Goal: Information Seeking & Learning: Learn about a topic

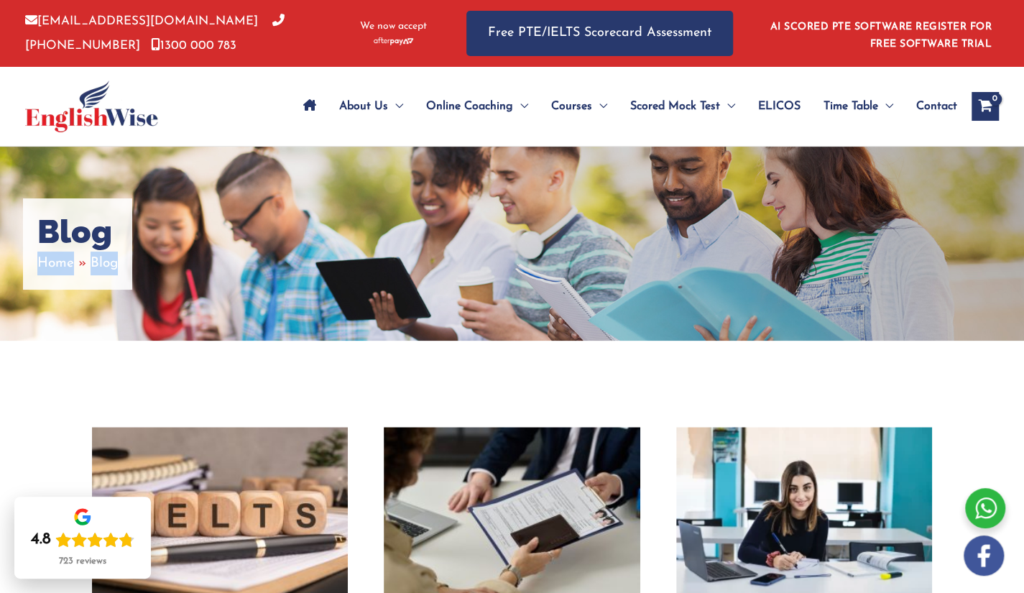
click at [770, 326] on div "Blog Home Blog" at bounding box center [512, 244] width 1024 height 194
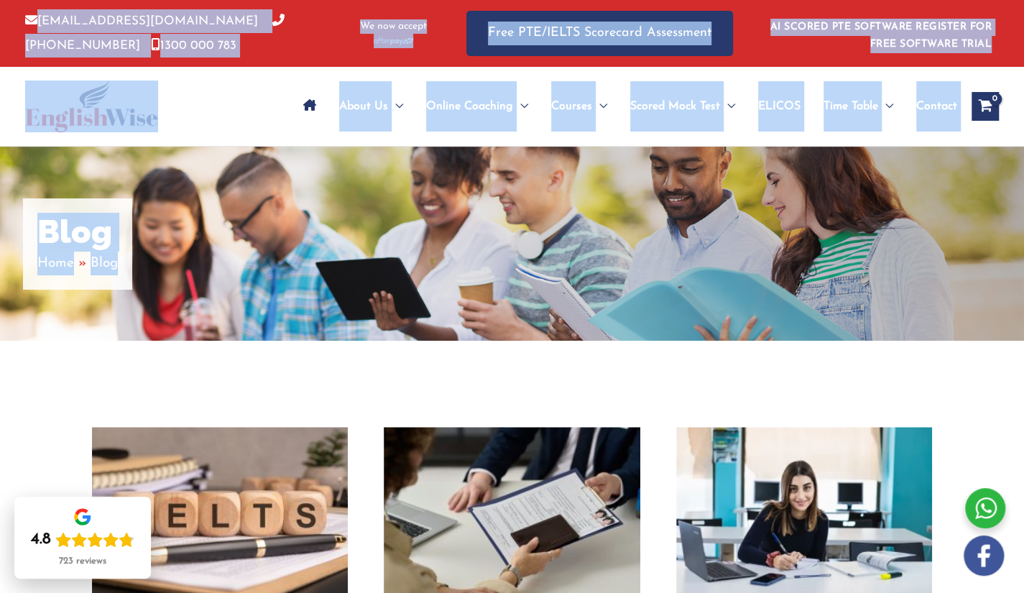
drag, startPoint x: 3, startPoint y: 10, endPoint x: 204, endPoint y: 259, distance: 320.4
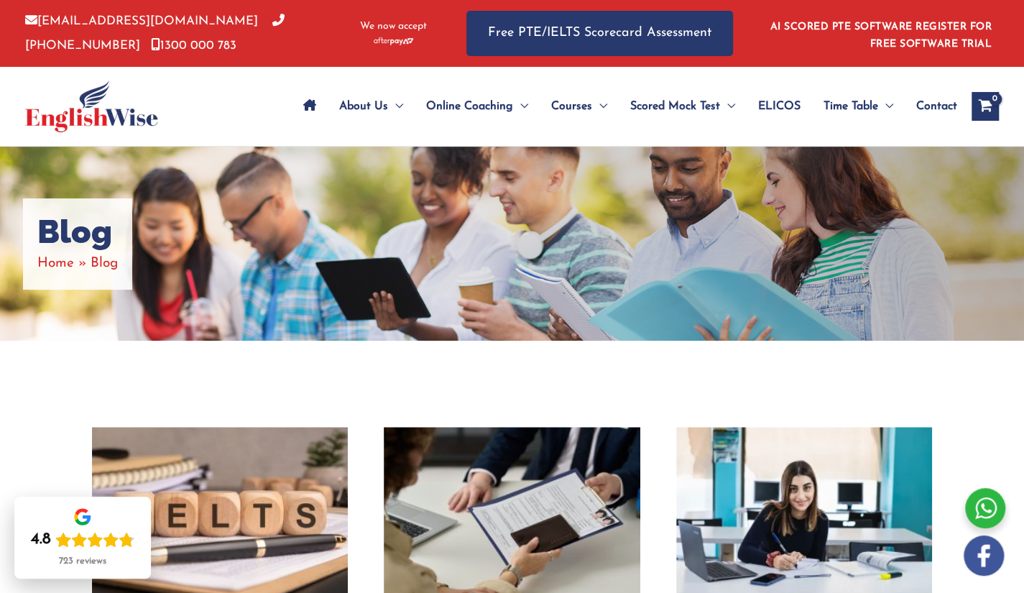
click at [204, 259] on div "Blog Home Blog" at bounding box center [512, 244] width 1024 height 194
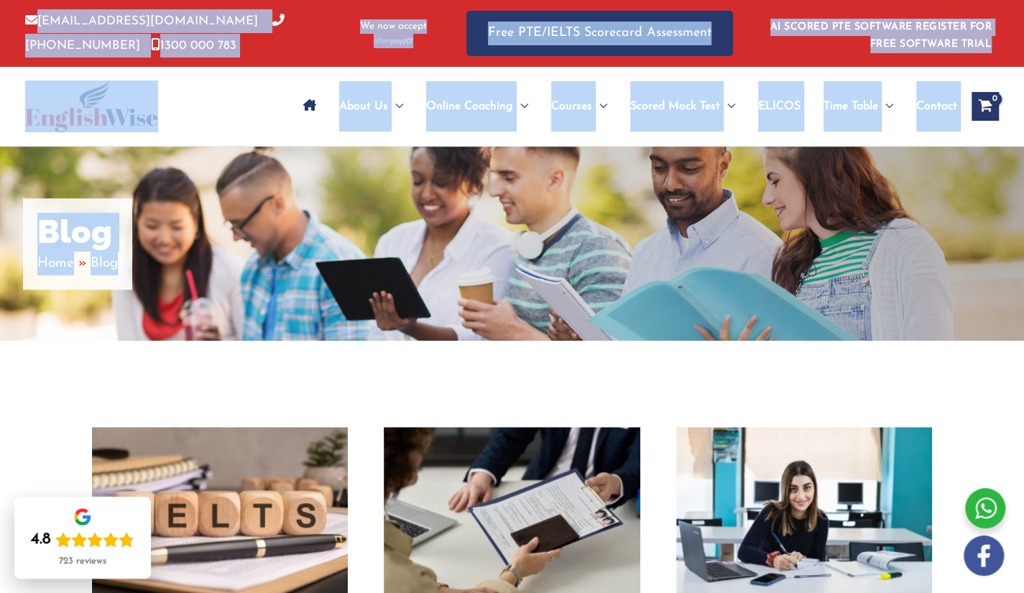
drag, startPoint x: 241, startPoint y: 289, endPoint x: 0, endPoint y: 19, distance: 361.9
click at [0, 19] on div "info@englishwise.com.au 02-8628-7293 1300 000 783 We now accept Free PTE/IELTS …" at bounding box center [512, 33] width 1024 height 67
drag, startPoint x: 0, startPoint y: 16, endPoint x: 247, endPoint y: 298, distance: 374.9
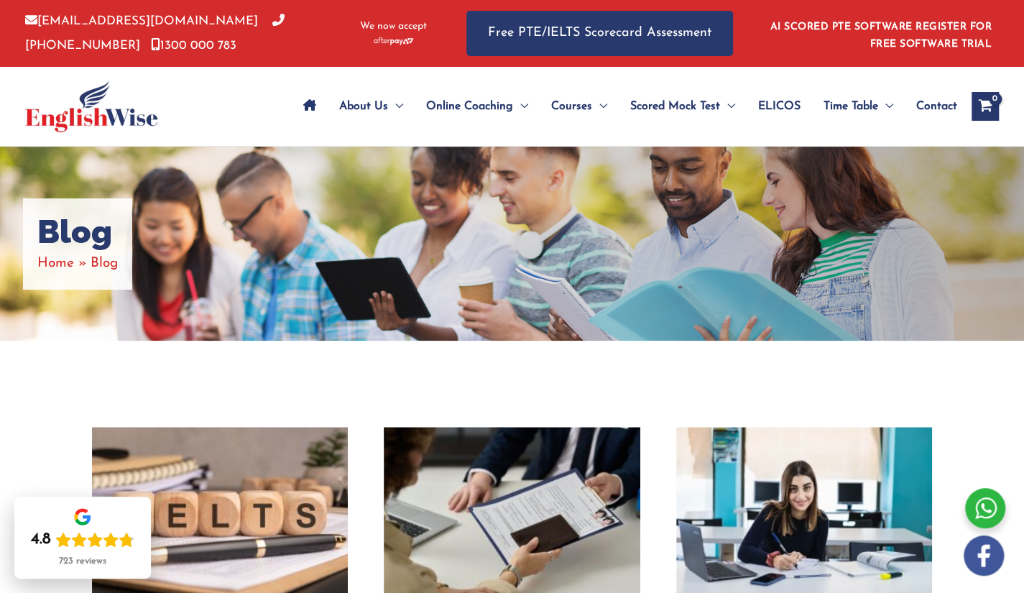
click at [436, 274] on div "Blog Home Blog" at bounding box center [512, 244] width 1024 height 194
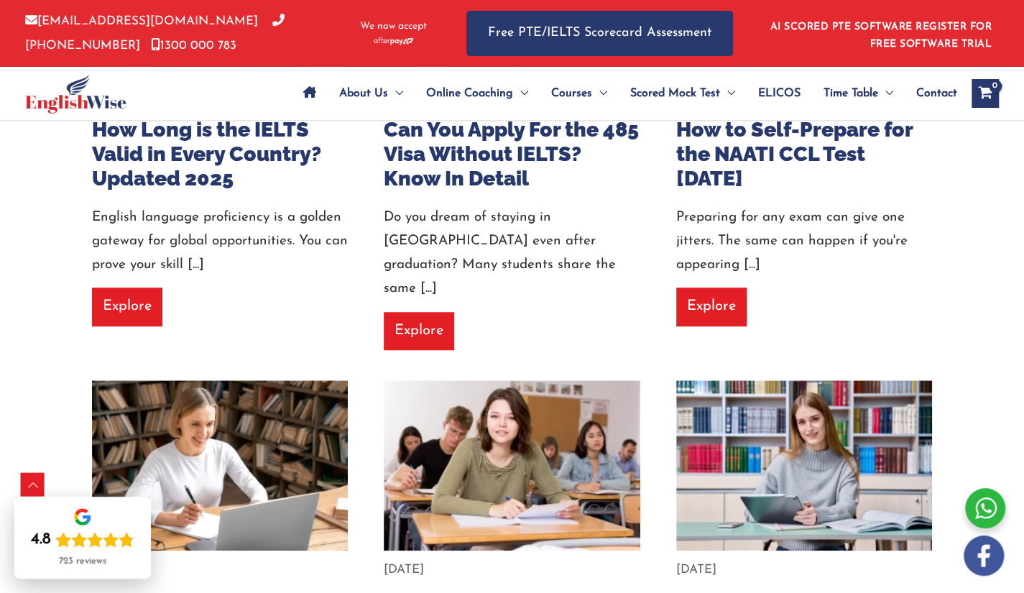
click at [230, 73] on div "About Us Menu Toggle Our Story Testimonials Online Coaching Menu Toggle Online …" at bounding box center [611, 93] width 775 height 53
click at [224, 104] on div "About Us Menu Toggle Our Story Testimonials Online Coaching Menu Toggle Online …" at bounding box center [611, 93] width 775 height 53
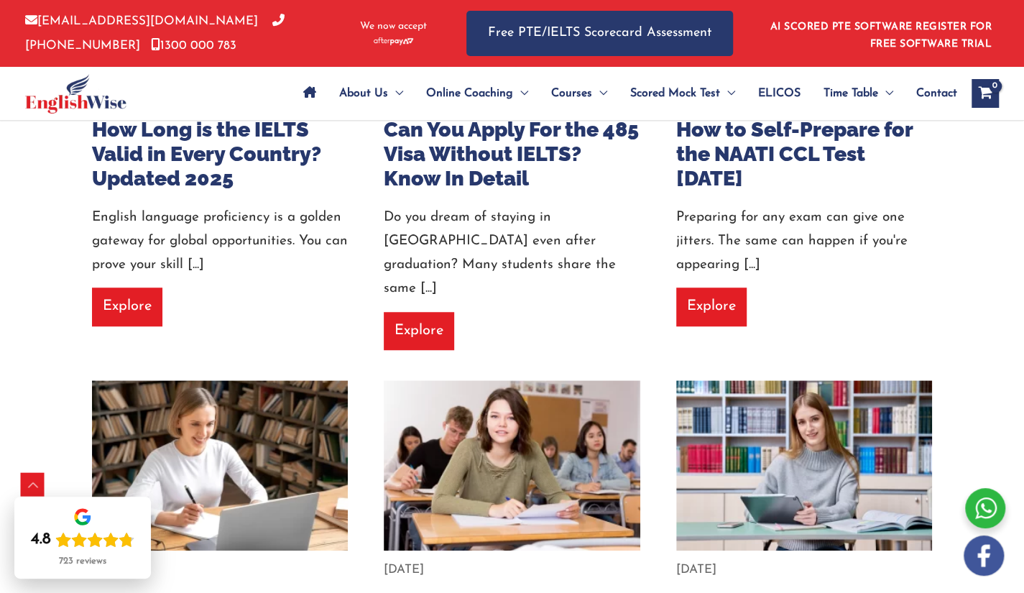
click at [224, 104] on div "About Us Menu Toggle Our Story Testimonials Online Coaching Menu Toggle Online …" at bounding box center [611, 93] width 775 height 53
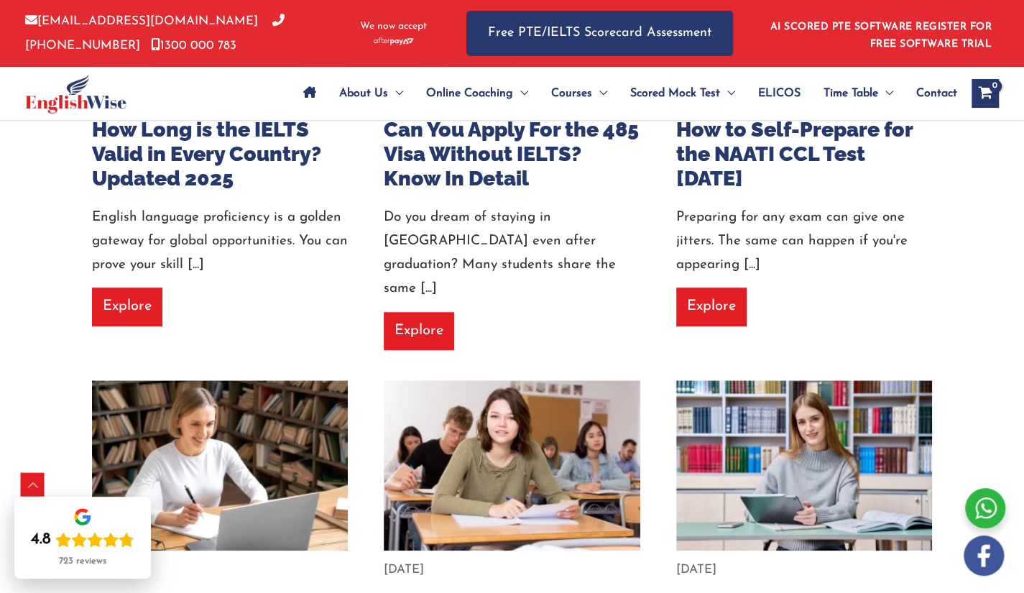
click at [224, 104] on div "About Us Menu Toggle Our Story Testimonials Online Coaching Menu Toggle Online …" at bounding box center [611, 93] width 775 height 53
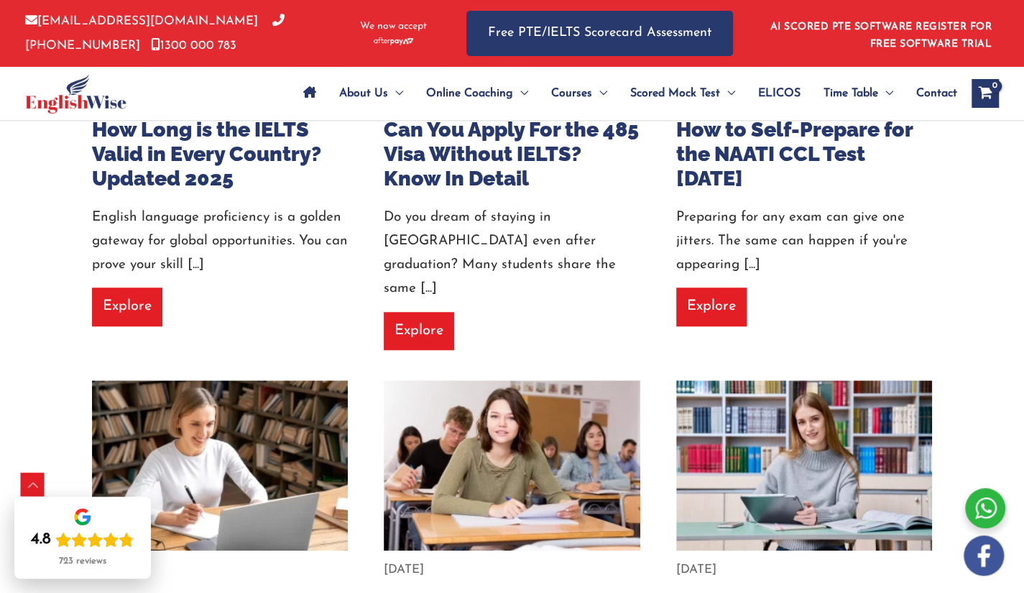
click at [224, 104] on div "About Us Menu Toggle Our Story Testimonials Online Coaching Menu Toggle Online …" at bounding box center [611, 93] width 775 height 53
click at [203, 80] on div at bounding box center [117, 93] width 184 height 53
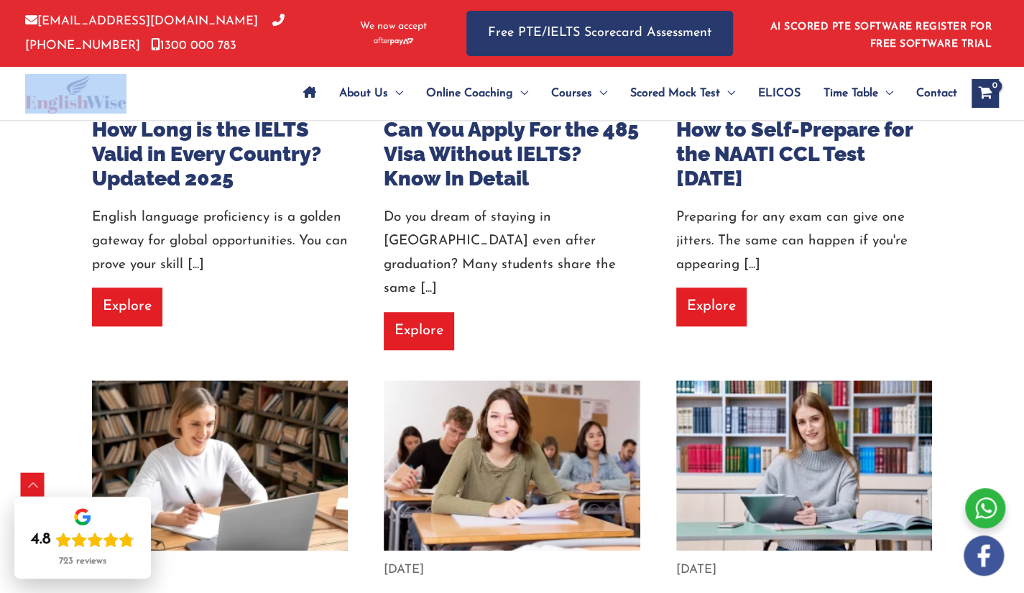
click at [203, 80] on div at bounding box center [117, 93] width 184 height 53
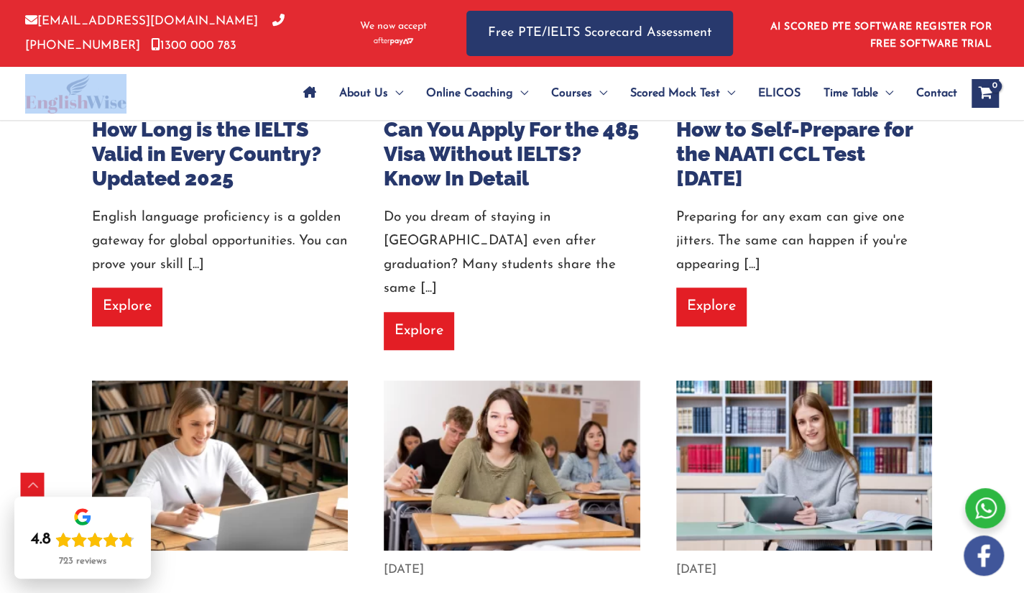
click at [203, 80] on div at bounding box center [117, 93] width 184 height 53
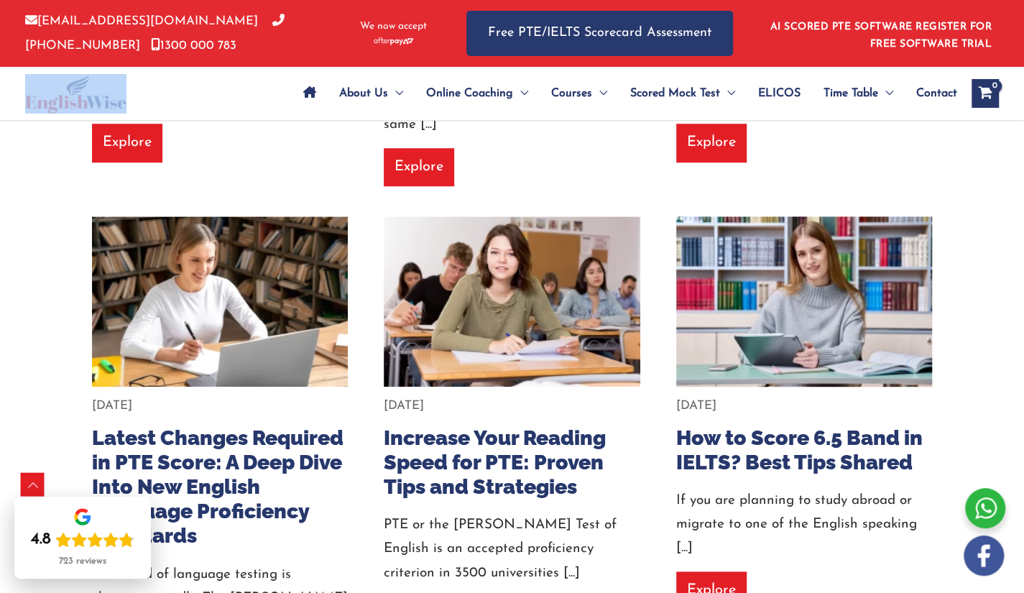
scroll to position [683, 0]
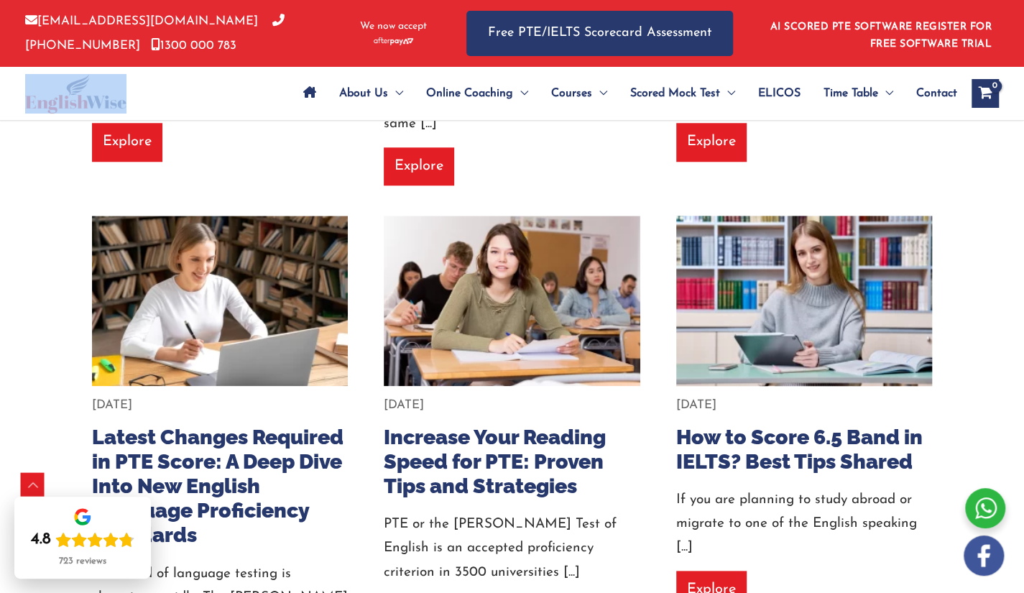
click at [762, 312] on img at bounding box center [804, 301] width 282 height 188
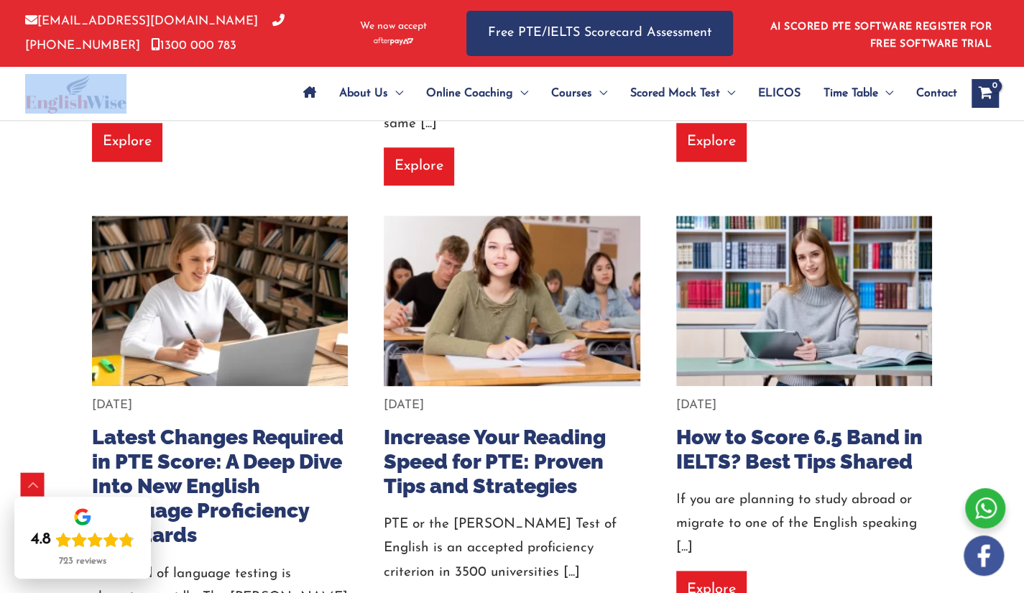
click at [545, 308] on img at bounding box center [512, 301] width 282 height 188
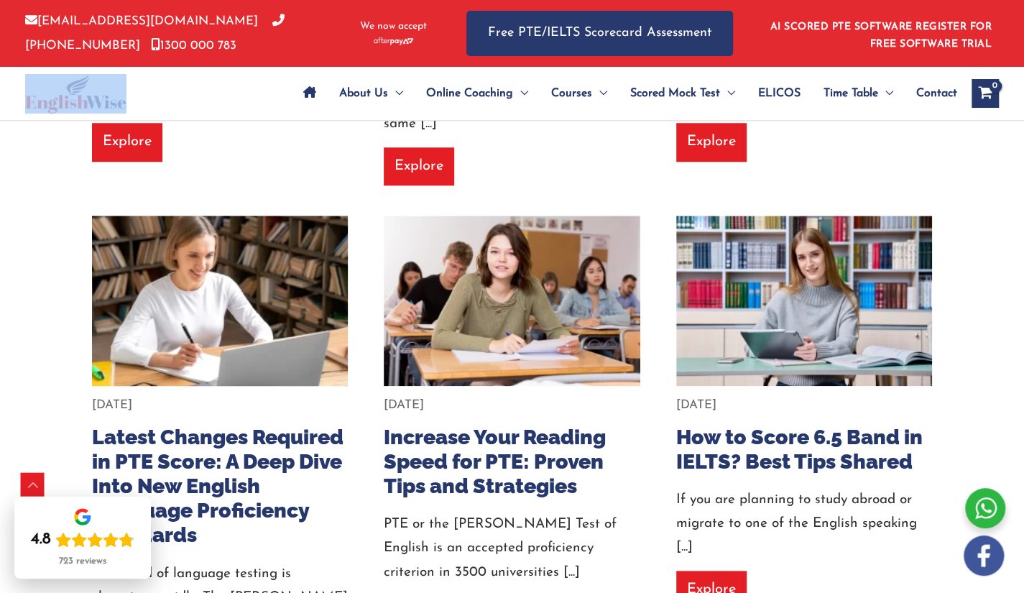
click at [338, 335] on img at bounding box center [220, 301] width 282 height 188
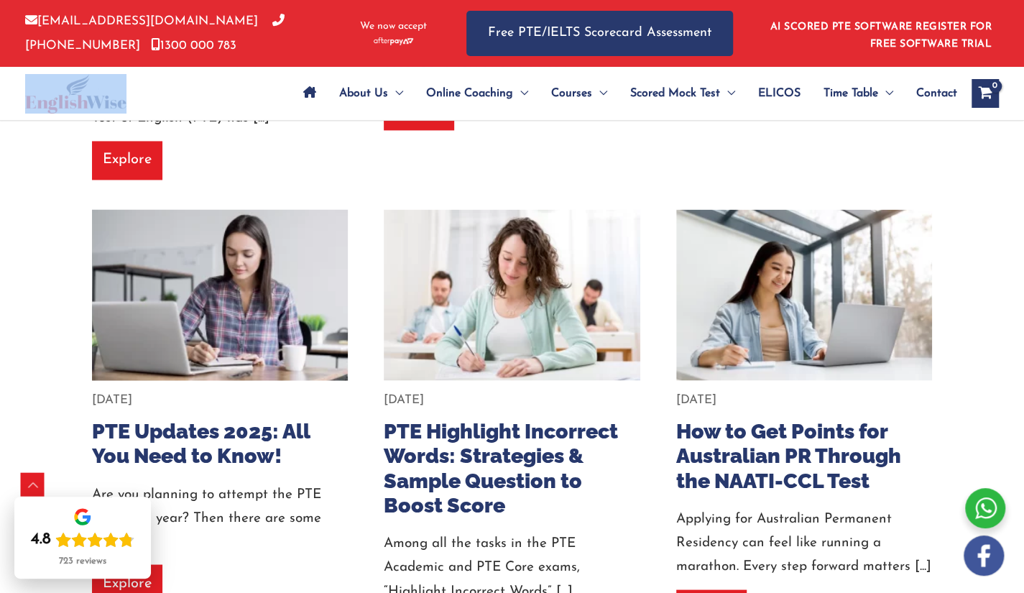
scroll to position [1193, 0]
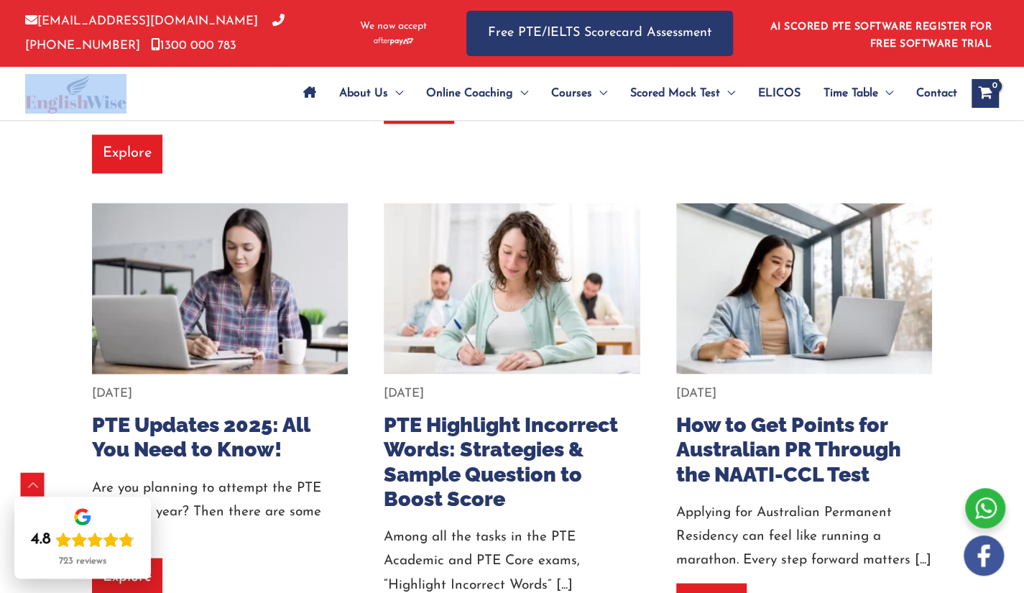
click at [198, 303] on img at bounding box center [220, 288] width 282 height 188
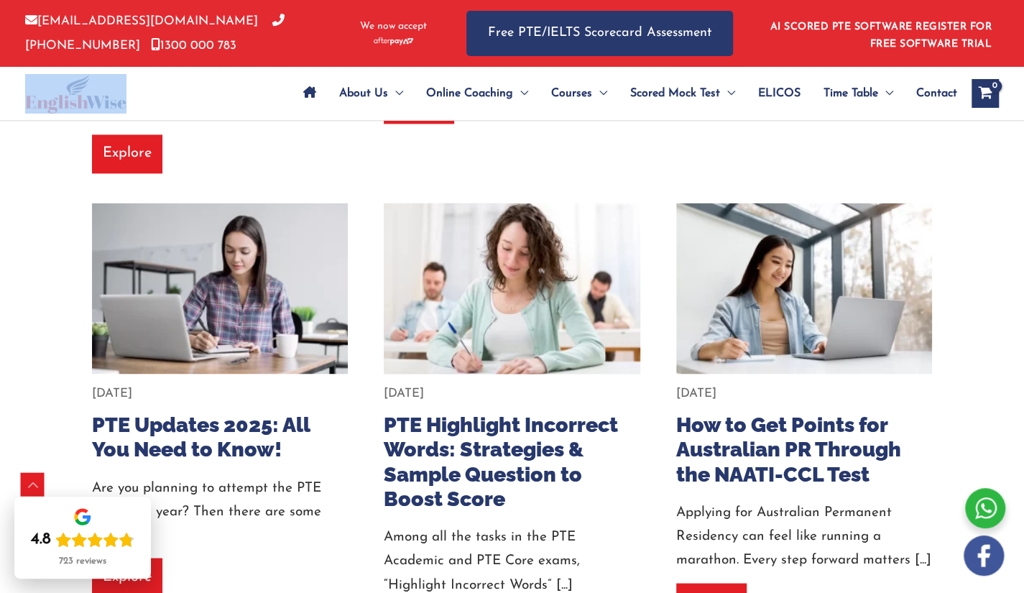
click at [546, 285] on img at bounding box center [512, 288] width 282 height 188
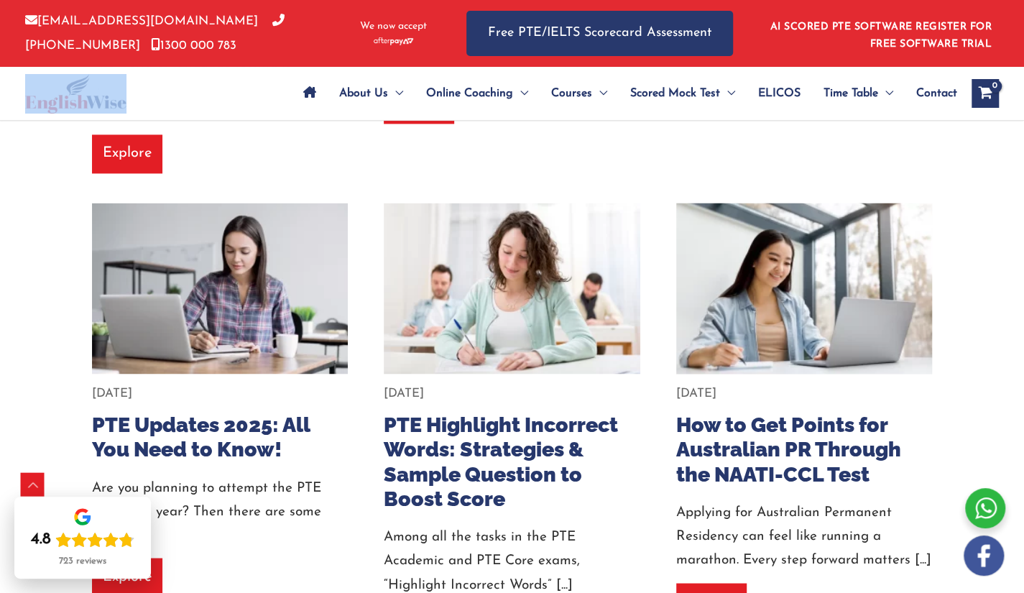
click at [737, 290] on img at bounding box center [804, 288] width 282 height 188
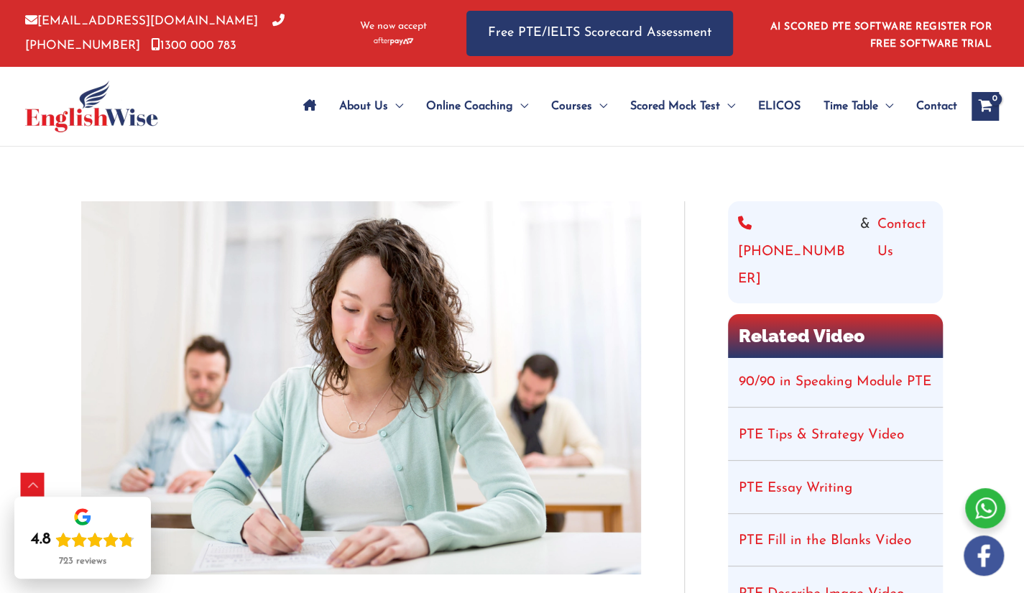
scroll to position [428, 0]
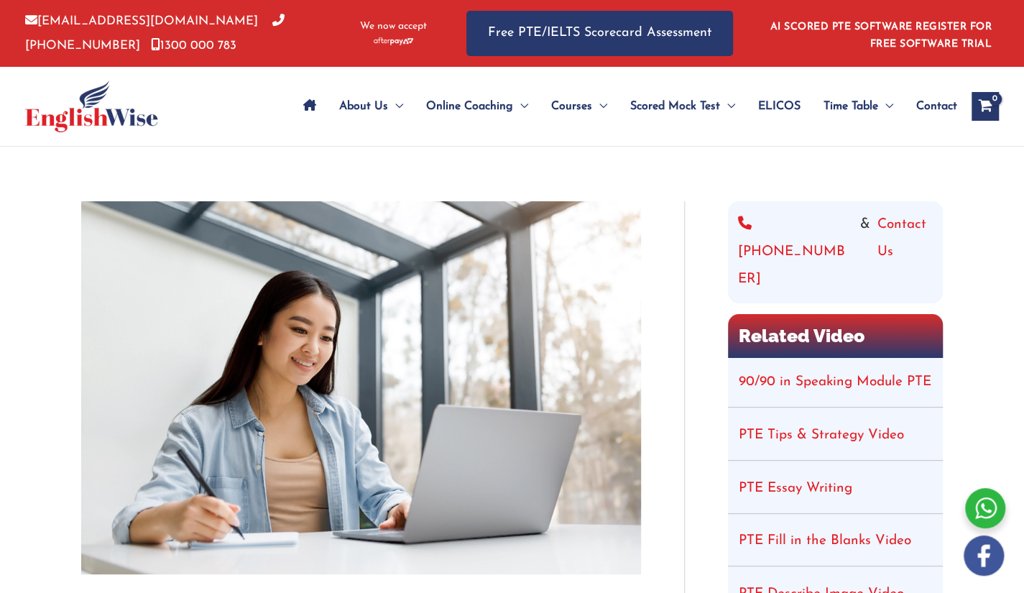
scroll to position [291, 0]
